Goal: Transaction & Acquisition: Purchase product/service

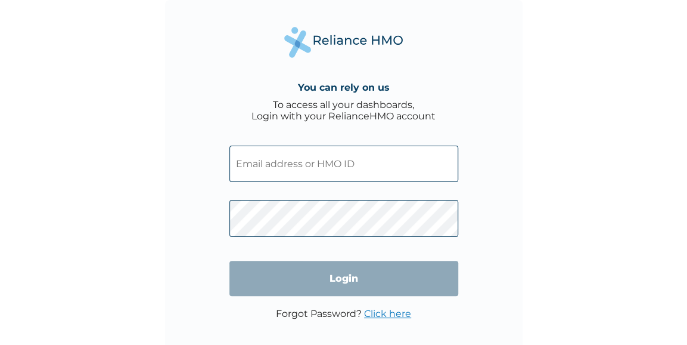
click at [314, 163] on input "text" at bounding box center [343, 163] width 229 height 36
type input "oyinemi@trimconsult.co.uk"
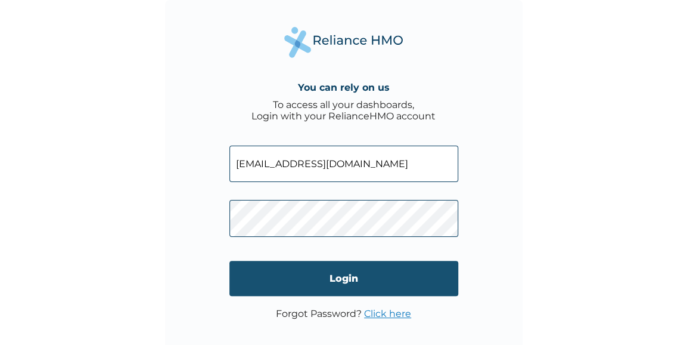
click at [331, 284] on input "Login" at bounding box center [343, 277] width 229 height 35
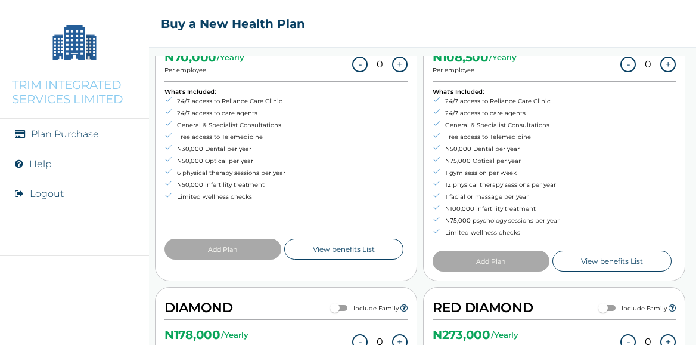
scroll to position [176, 0]
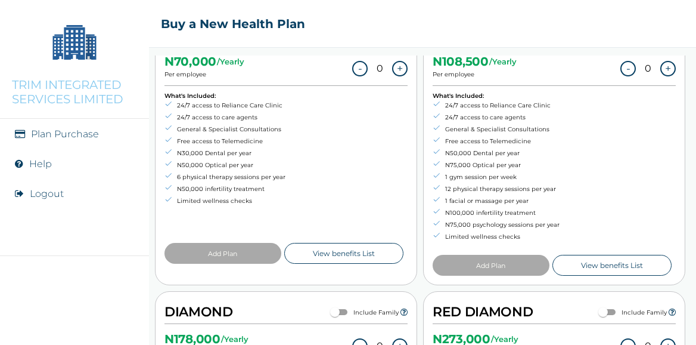
click at [607, 260] on link "View benefits List" at bounding box center [612, 265] width 119 height 21
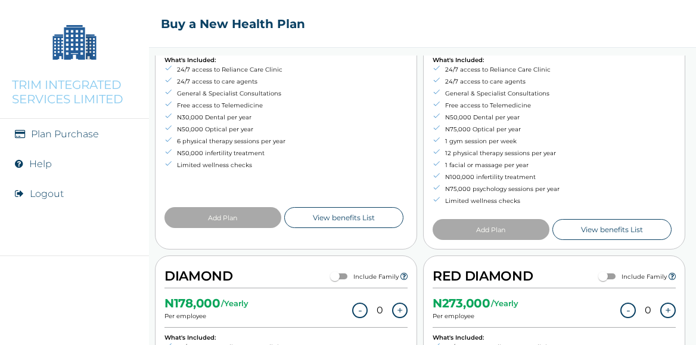
scroll to position [0, 0]
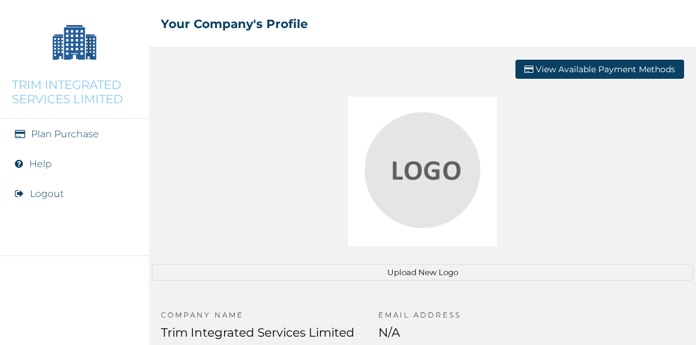
click at [67, 134] on link "Plan Purchase" at bounding box center [65, 133] width 68 height 11
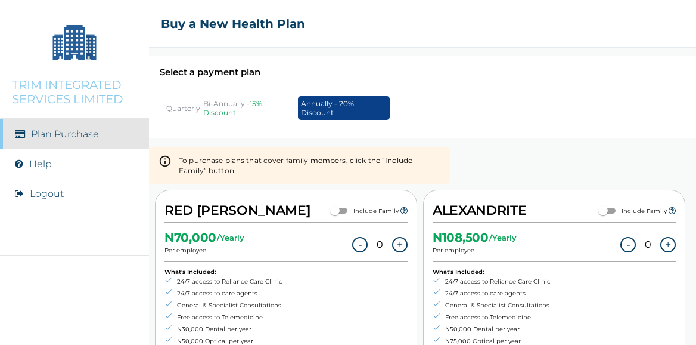
click at [73, 44] on img at bounding box center [75, 42] width 60 height 60
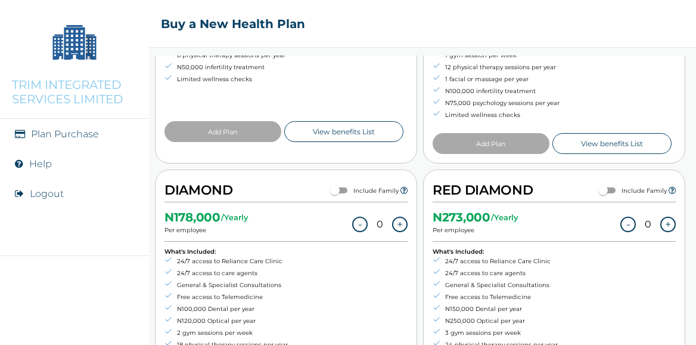
scroll to position [344, 0]
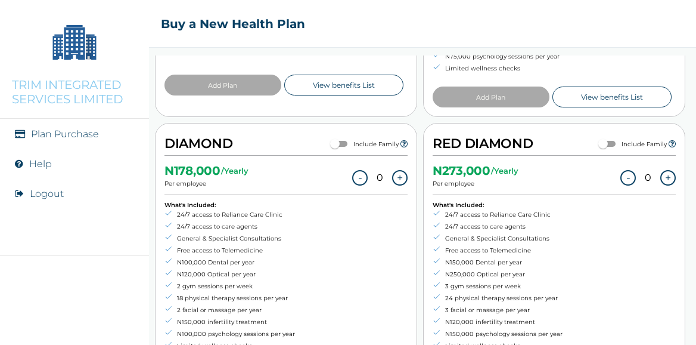
click at [396, 176] on button "+" at bounding box center [399, 177] width 15 height 15
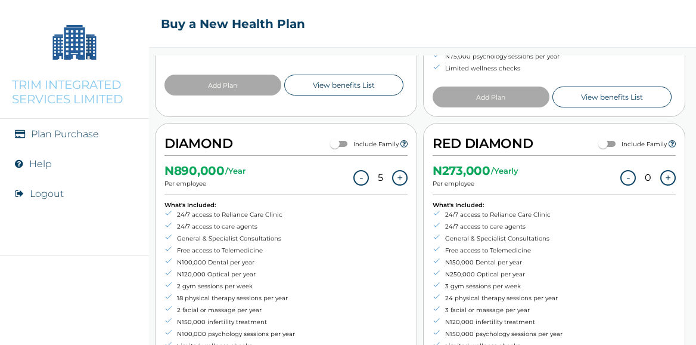
click at [396, 176] on button "+" at bounding box center [399, 177] width 15 height 15
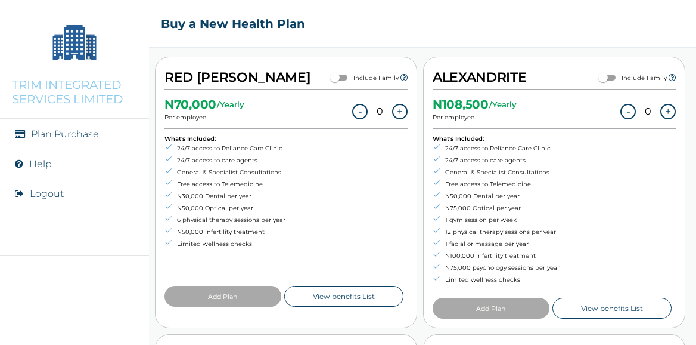
scroll to position [110, 0]
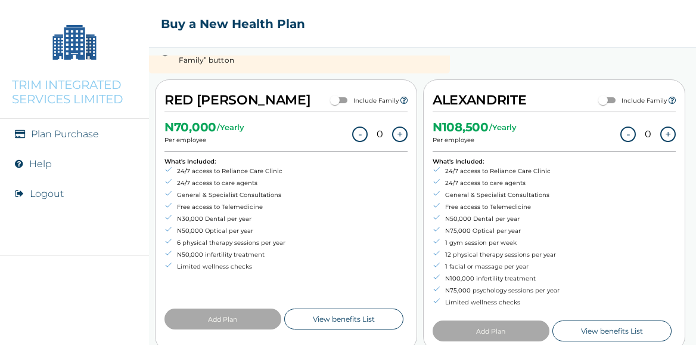
click at [660, 126] on button "+" at bounding box center [667, 133] width 15 height 15
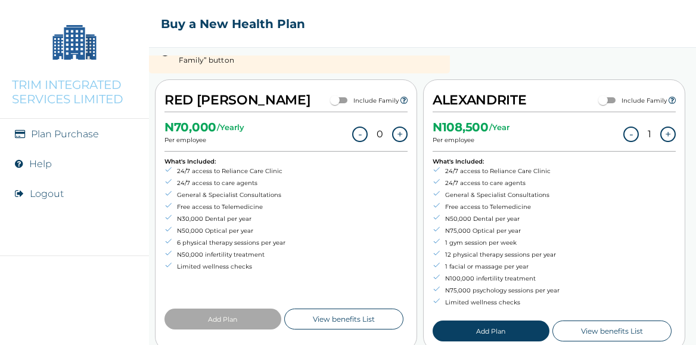
click at [660, 126] on button "+" at bounding box center [667, 133] width 15 height 15
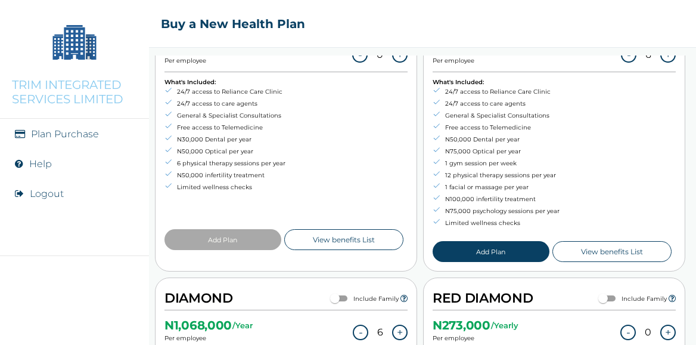
scroll to position [195, 0]
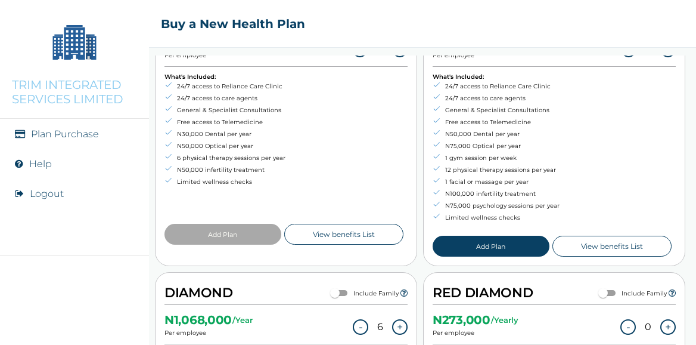
click at [509, 242] on button "Add Plan" at bounding box center [491, 245] width 117 height 21
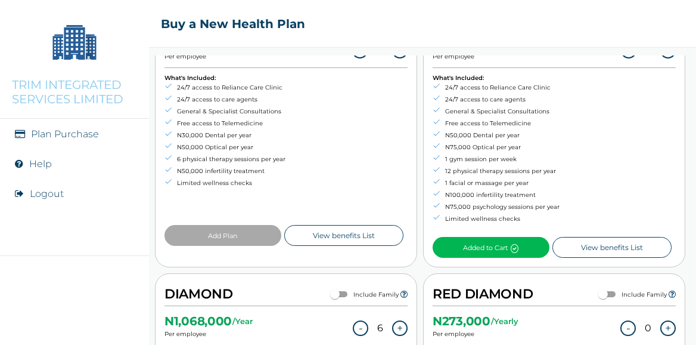
scroll to position [0, 0]
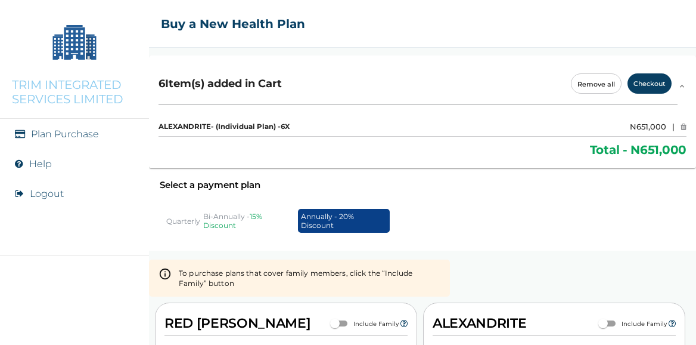
click at [243, 128] on h3 "ALEXANDRITE - (Individual Plan) - 6 X" at bounding box center [224, 126] width 131 height 8
click at [196, 126] on h3 "ALEXANDRITE - (Individual Plan) - 6 X" at bounding box center [224, 126] width 131 height 8
click at [226, 90] on div "6 Item(s) added in Cart Remove all Checkout" at bounding box center [418, 86] width 519 height 38
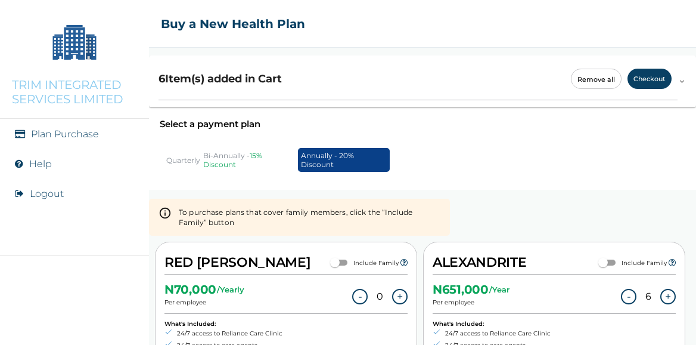
click at [240, 76] on h2 "6 Item(s) added in Cart" at bounding box center [220, 78] width 123 height 13
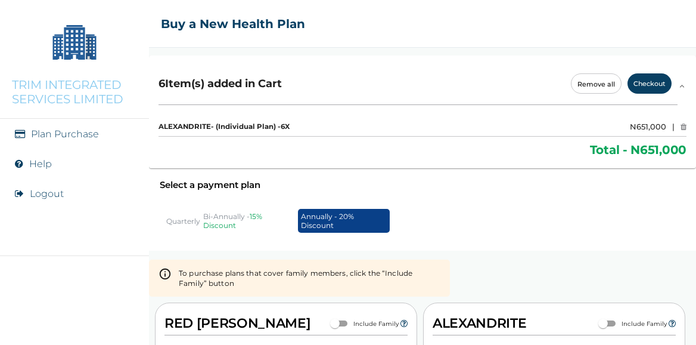
click at [653, 85] on button "Checkout" at bounding box center [650, 83] width 44 height 20
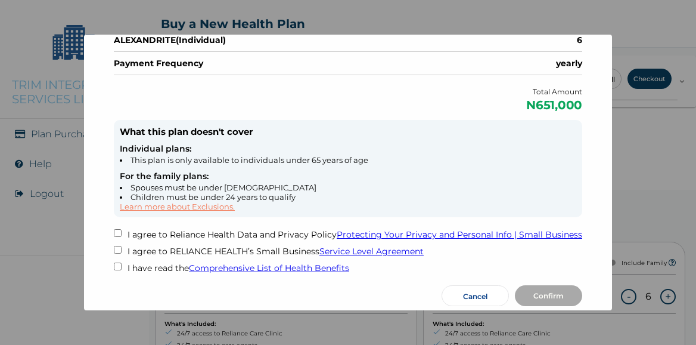
scroll to position [105, 0]
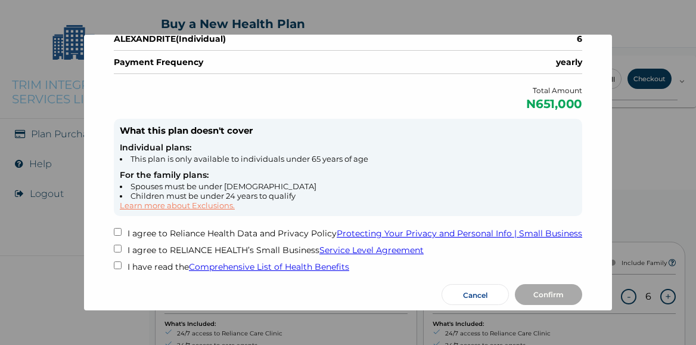
click at [116, 222] on div "Plan Name Quantity ALEXANDRITE ( Individual ) 6 Payment Frequency yearly Total …" at bounding box center [348, 144] width 468 height 255
click at [116, 229] on input "checkbox" at bounding box center [118, 232] width 8 height 8
checkbox input "true"
click at [116, 238] on div "I agree to Reliance Health Data and Privacy Policy Protecting Your Privacy and …" at bounding box center [348, 250] width 468 height 44
click at [117, 244] on input "checkbox" at bounding box center [118, 248] width 8 height 8
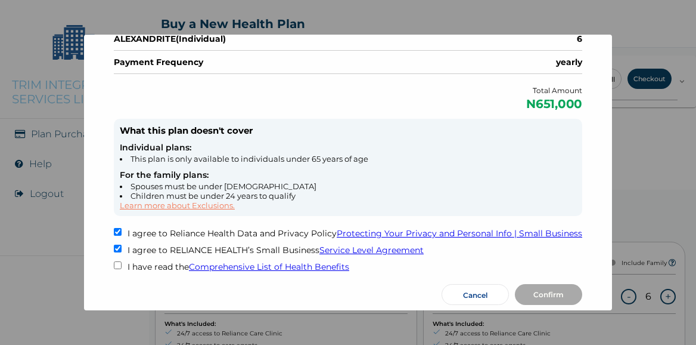
checkbox input "true"
click at [116, 261] on input "checkbox" at bounding box center [118, 265] width 8 height 8
checkbox input "true"
click at [538, 287] on button "Confirm" at bounding box center [548, 294] width 67 height 21
